Goal: Find specific page/section: Find specific page/section

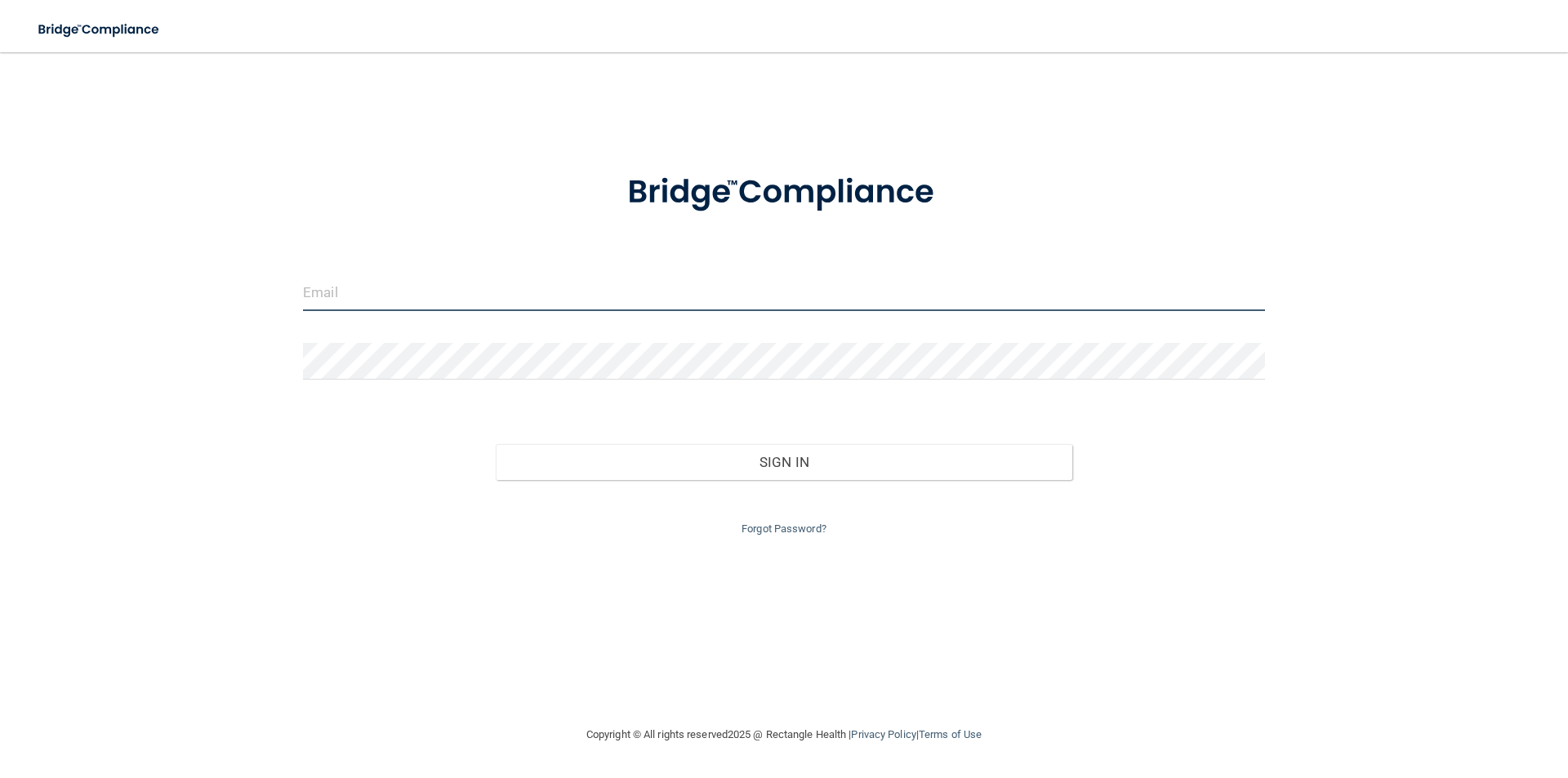
type input "[EMAIL_ADDRESS][DOMAIN_NAME]"
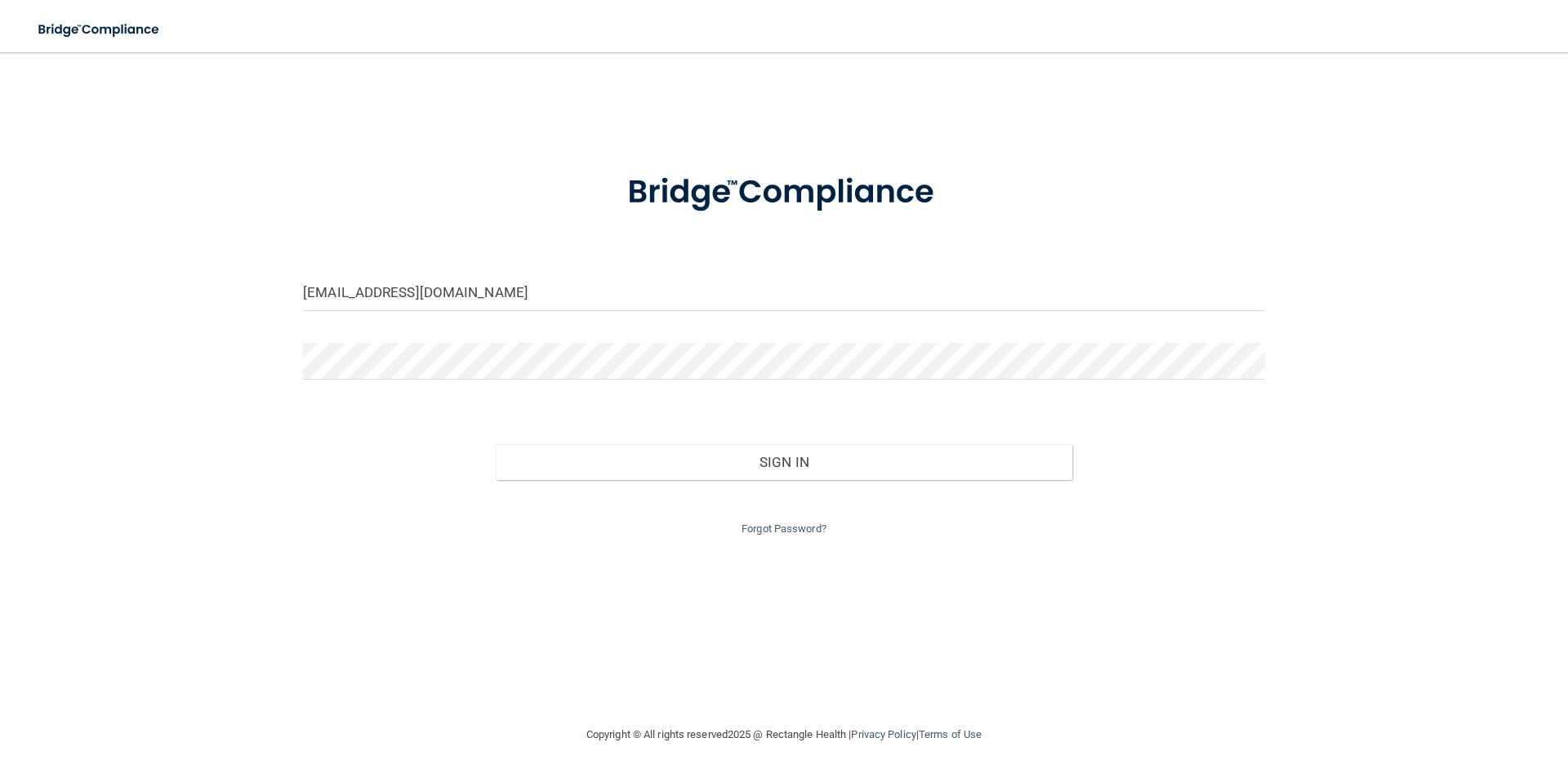
click at [945, 423] on div "Sign In" at bounding box center [784, 446] width 987 height 69
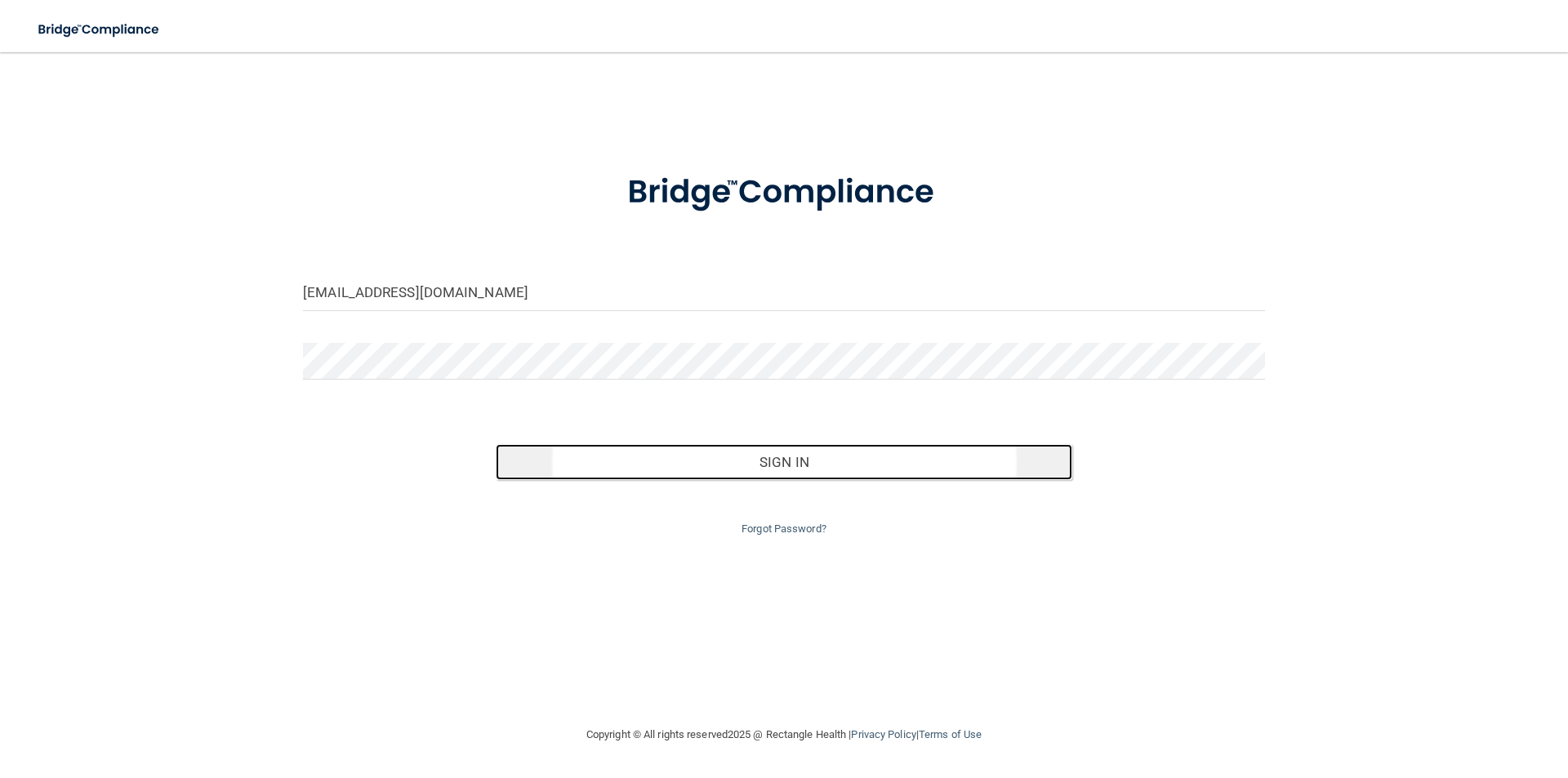
click at [973, 457] on button "Sign In" at bounding box center [784, 462] width 578 height 36
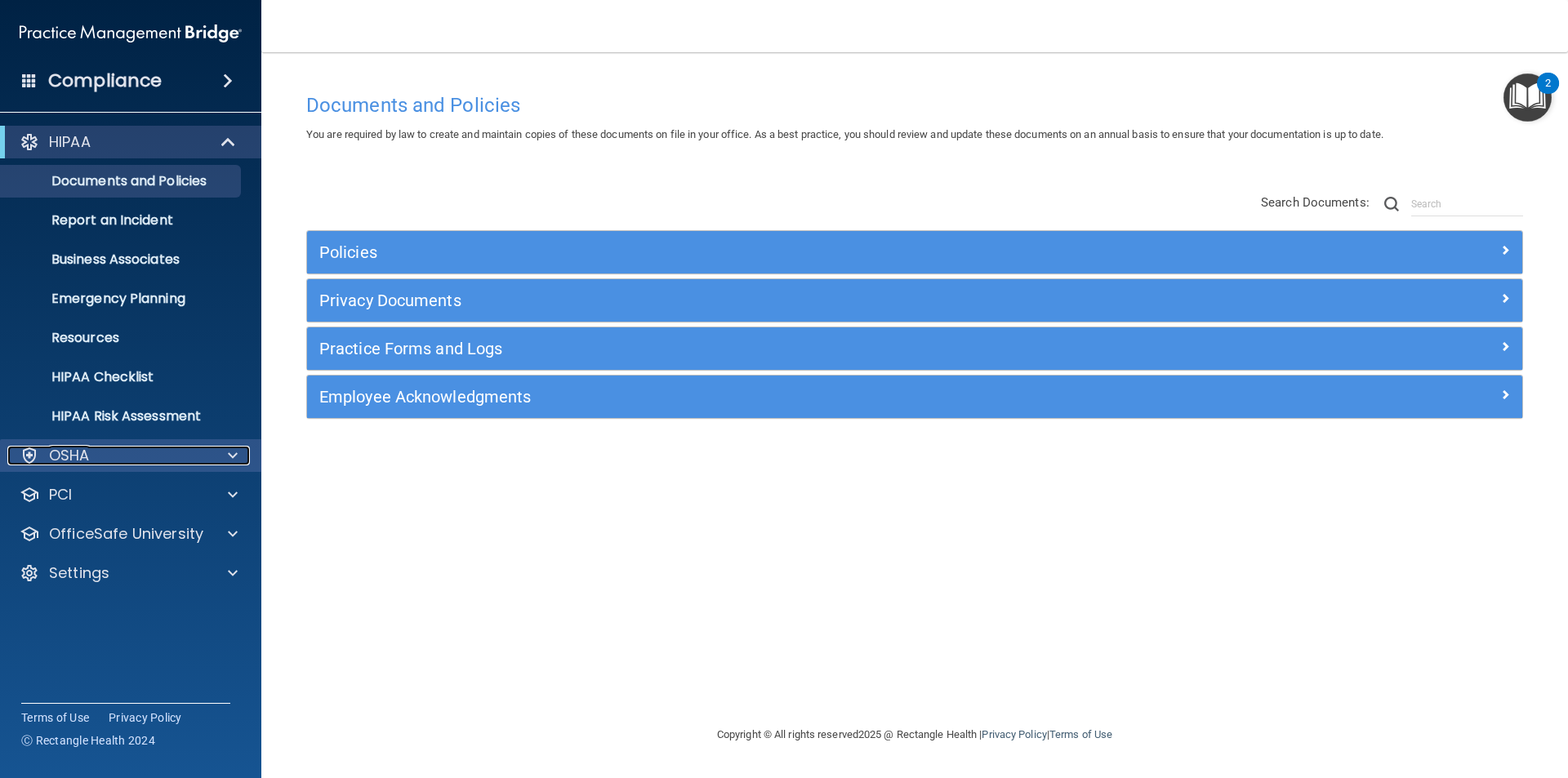
click at [79, 460] on p "OSHA" at bounding box center [70, 456] width 41 height 20
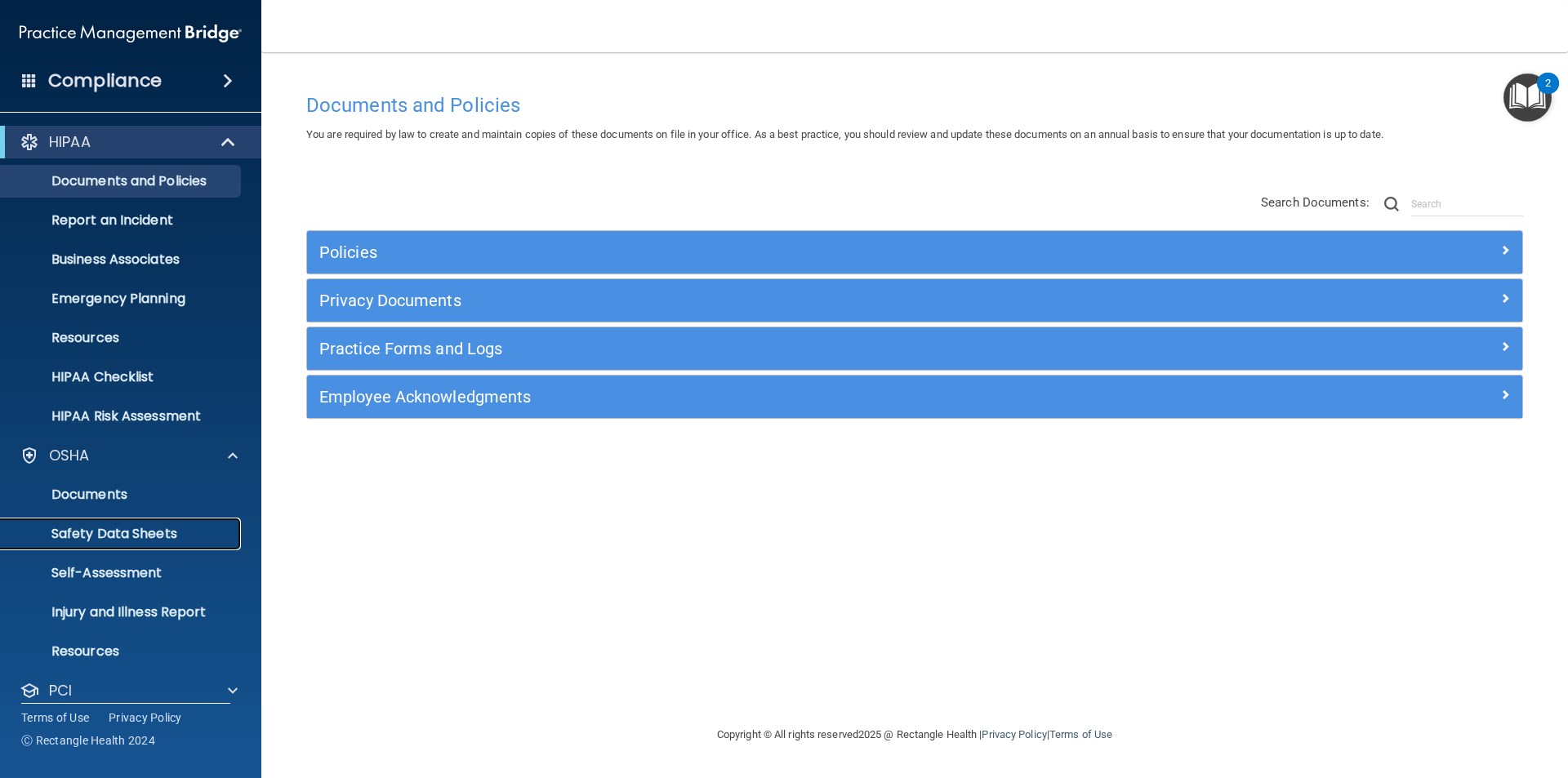
click at [138, 541] on p "Safety Data Sheets" at bounding box center [122, 534] width 223 height 16
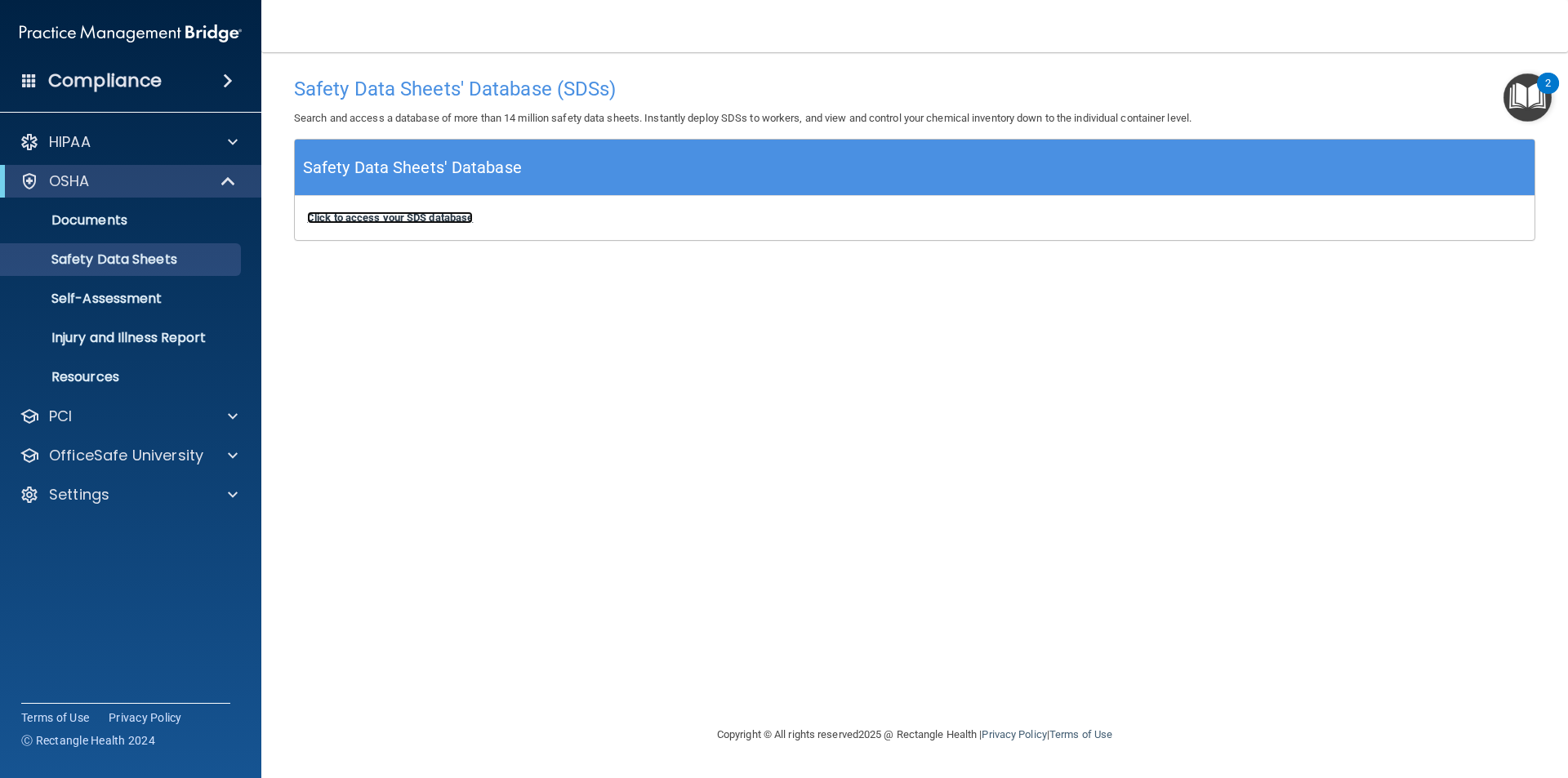
click at [393, 219] on b "Click to access your SDS database" at bounding box center [390, 218] width 166 height 13
click at [358, 215] on b "Click to access your SDS database" at bounding box center [390, 218] width 166 height 13
